Goal: Navigation & Orientation: Go to known website

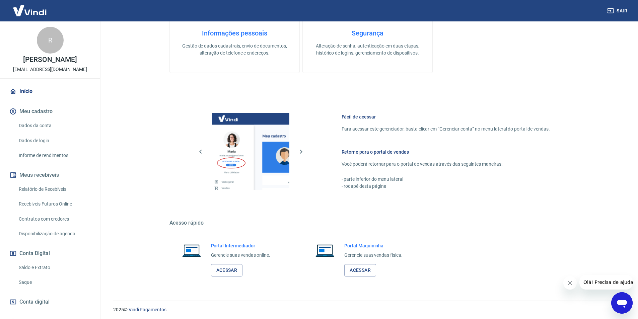
scroll to position [201, 0]
click at [236, 270] on link "Acessar" at bounding box center [227, 270] width 32 height 12
